Goal: Task Accomplishment & Management: Use online tool/utility

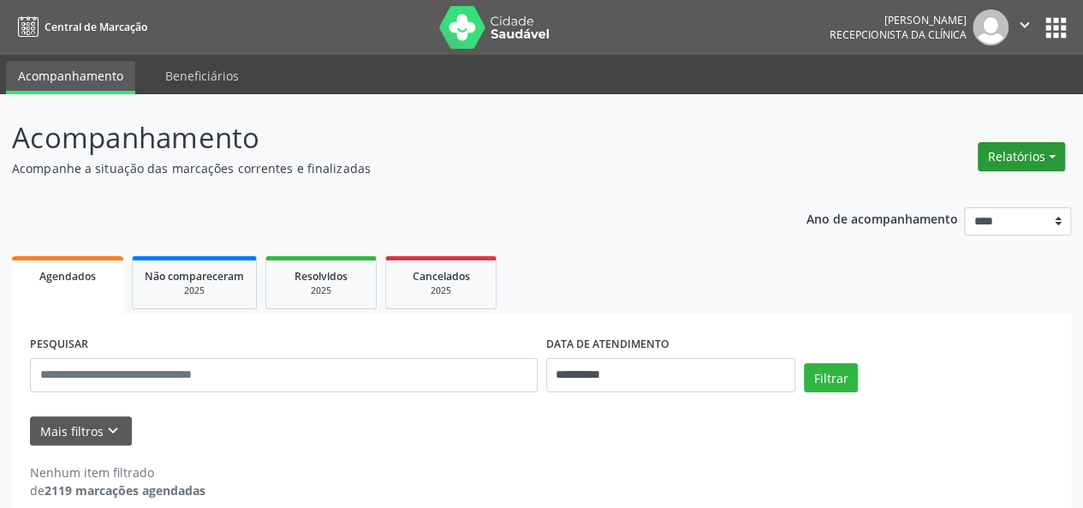
click at [1048, 147] on button "Relatórios" at bounding box center [1021, 156] width 87 height 29
click at [957, 183] on link "Agendamentos" at bounding box center [974, 193] width 184 height 24
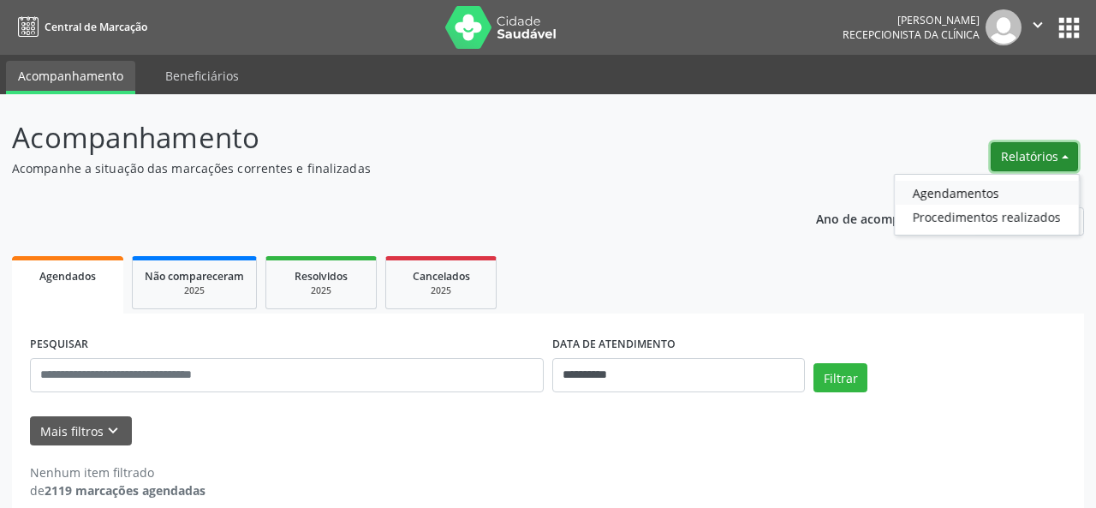
select select "*"
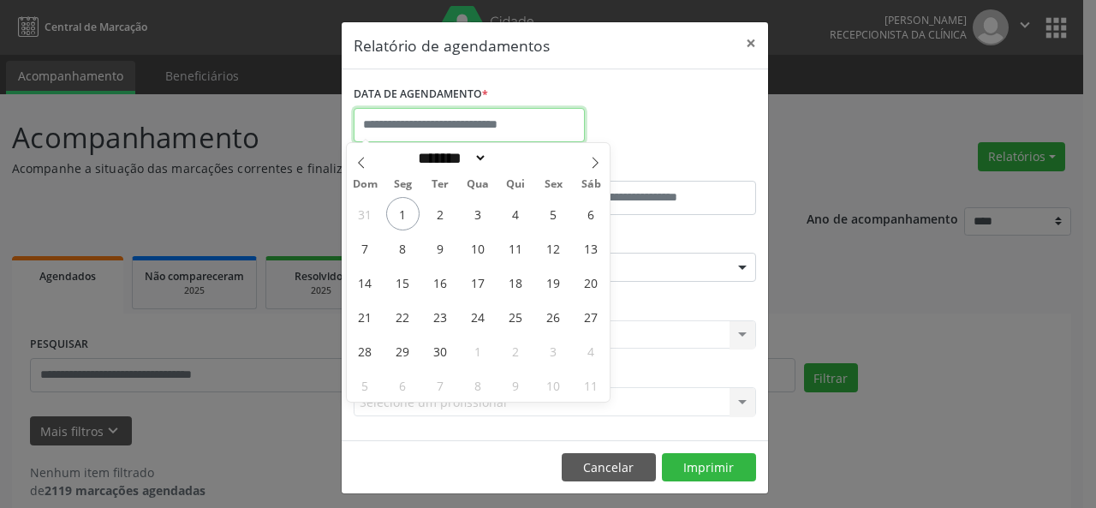
click at [572, 116] on input "text" at bounding box center [469, 125] width 231 height 34
click at [404, 208] on span "1" at bounding box center [402, 213] width 33 height 33
type input "**********"
click at [404, 208] on span "1" at bounding box center [402, 213] width 33 height 33
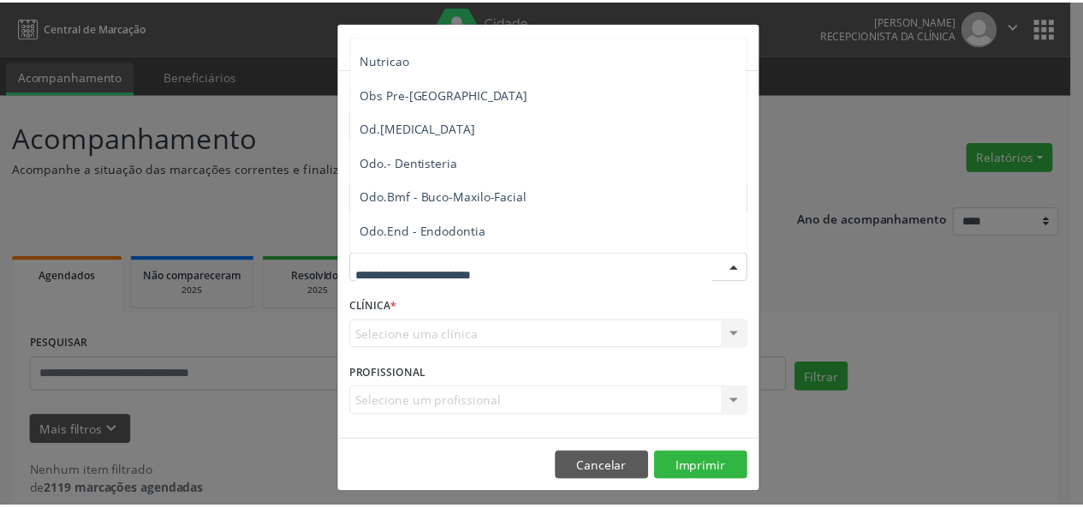
scroll to position [1716, 0]
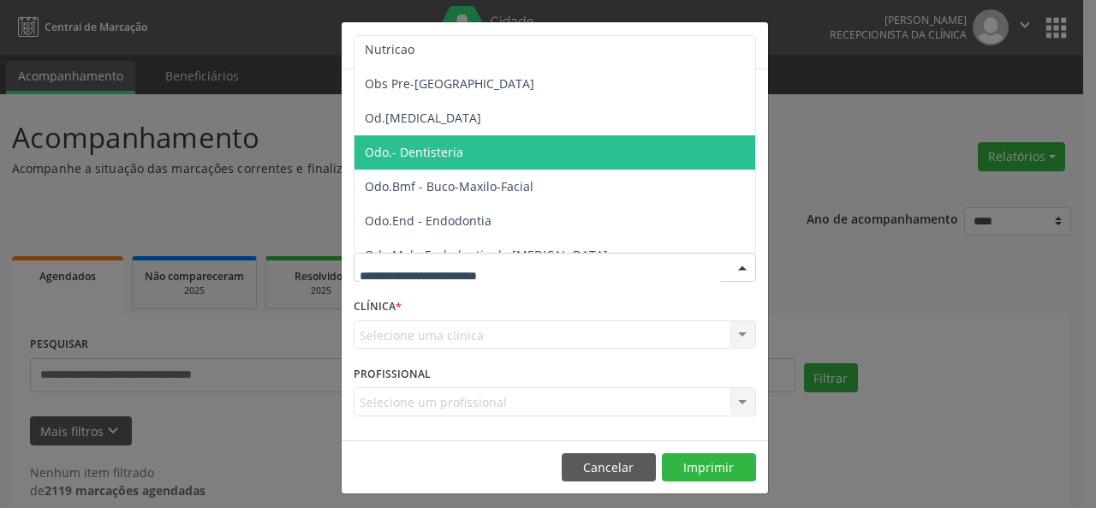
click at [421, 136] on span "Odo.- Dentisteria" at bounding box center [556, 152] width 403 height 34
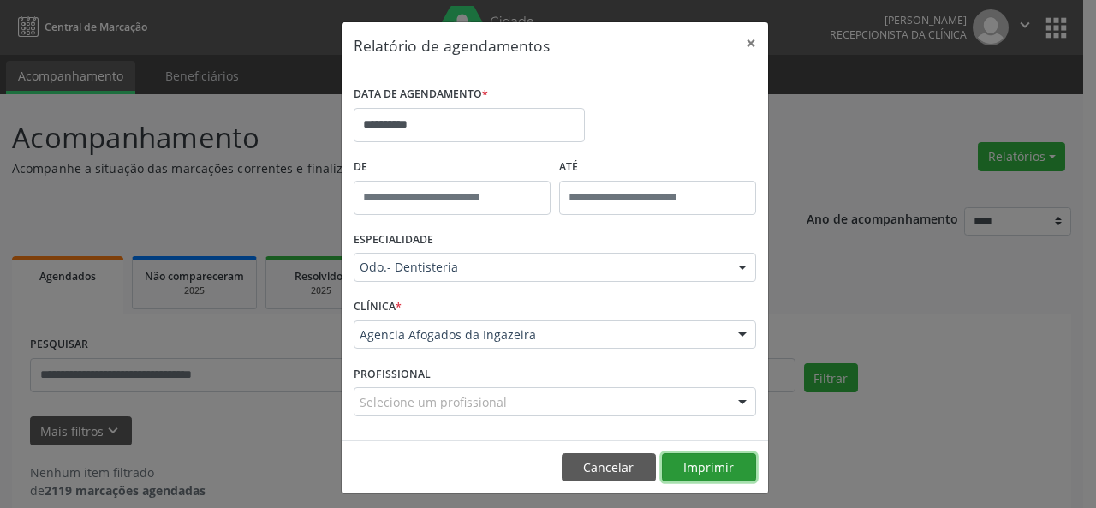
click at [695, 470] on button "Imprimir" at bounding box center [709, 467] width 94 height 29
click at [740, 41] on button "×" at bounding box center [751, 43] width 34 height 42
